Goal: Entertainment & Leisure: Consume media (video, audio)

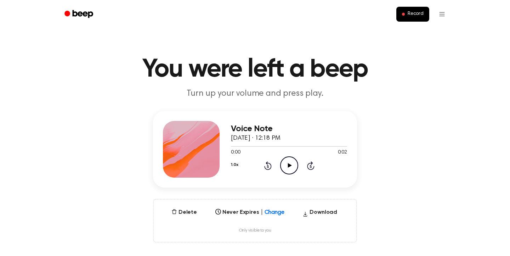
click at [291, 170] on icon "Play Audio" at bounding box center [289, 165] width 18 height 18
click at [287, 168] on icon "Play Audio" at bounding box center [289, 165] width 18 height 18
